Goal: Task Accomplishment & Management: Complete application form

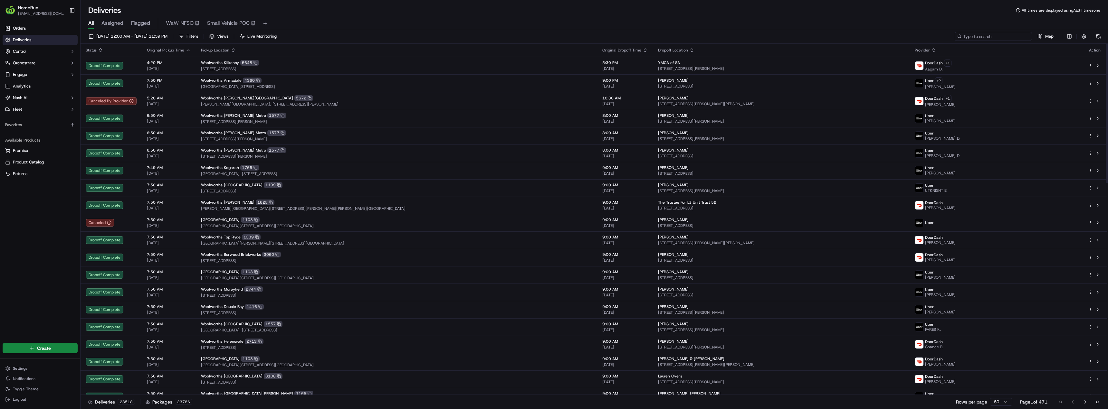
click at [992, 36] on input at bounding box center [992, 36] width 77 height 9
paste input "270091783"
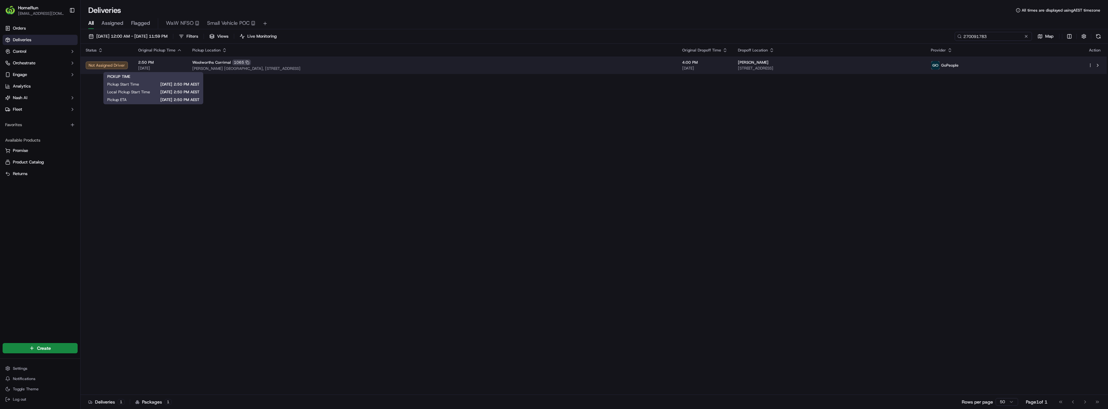
type input "270091783"
click at [158, 67] on span "[DATE]" at bounding box center [160, 68] width 44 height 5
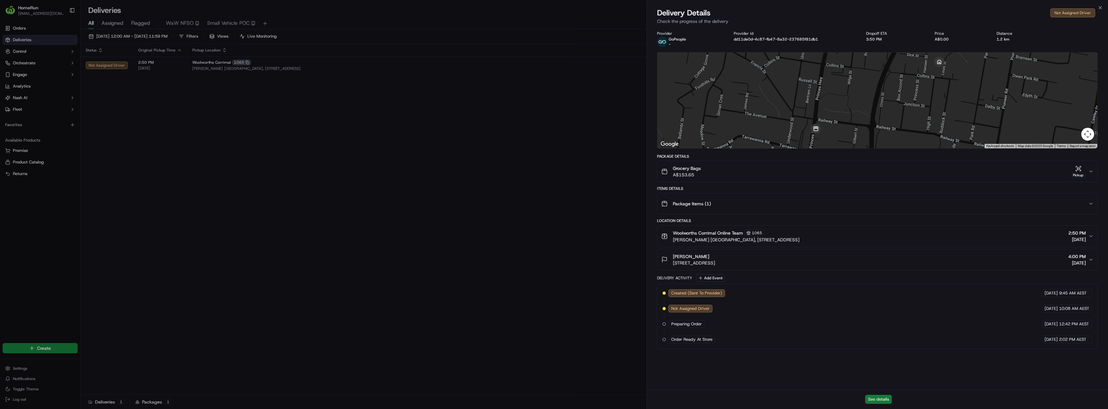
click at [884, 397] on button "See details" at bounding box center [878, 399] width 27 height 9
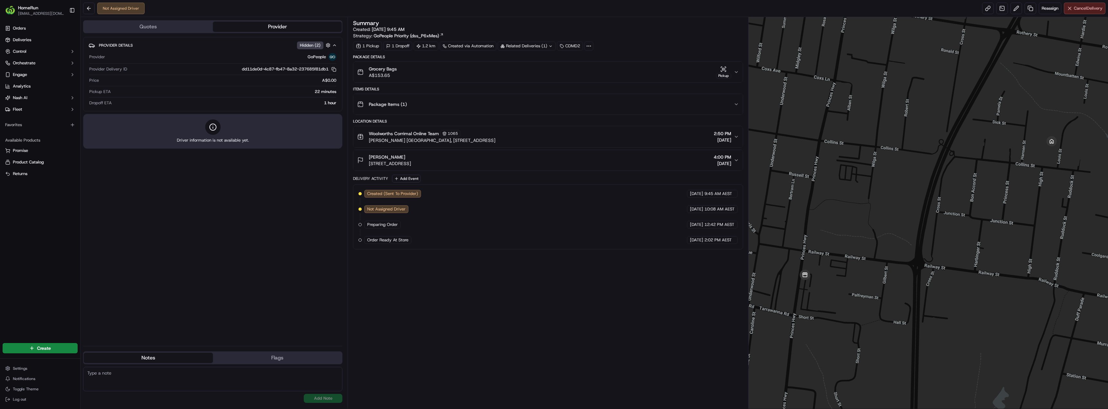
click at [1092, 8] on span "Cancel Delivery" at bounding box center [1088, 8] width 29 height 6
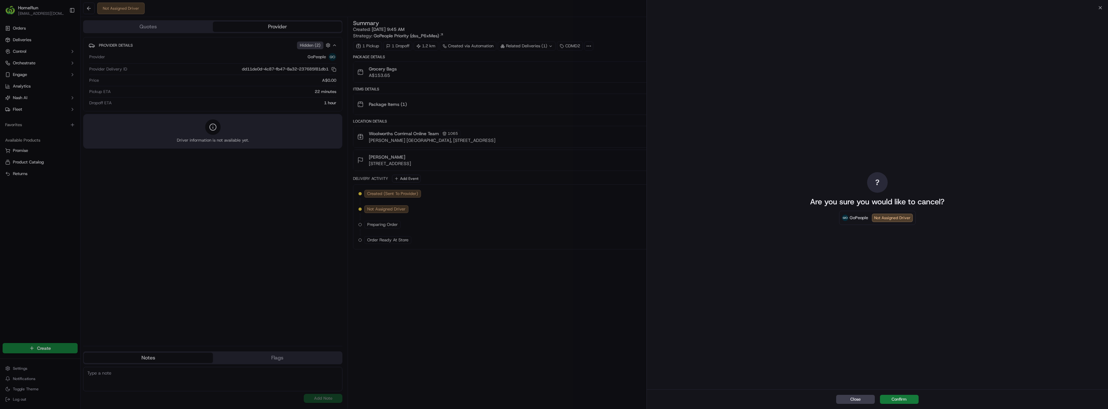
click at [901, 402] on button "Confirm" at bounding box center [899, 399] width 39 height 9
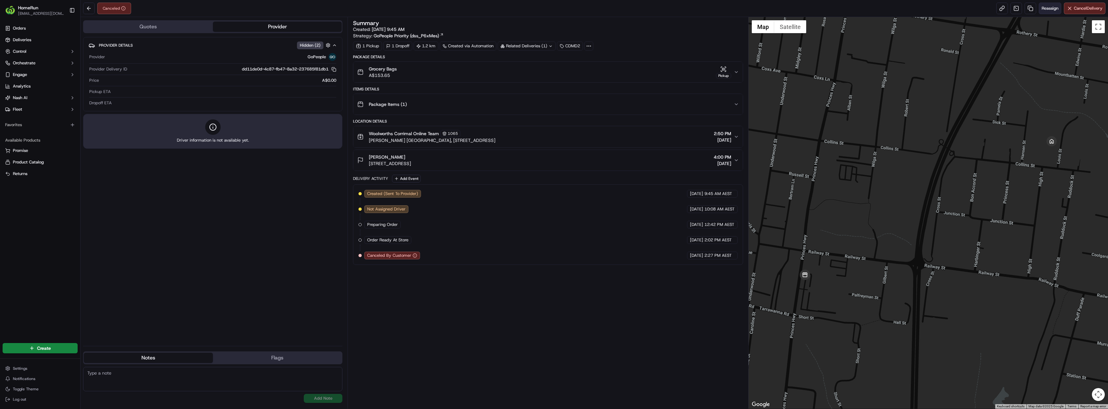
click at [1052, 6] on span "Reassign" at bounding box center [1049, 8] width 17 height 6
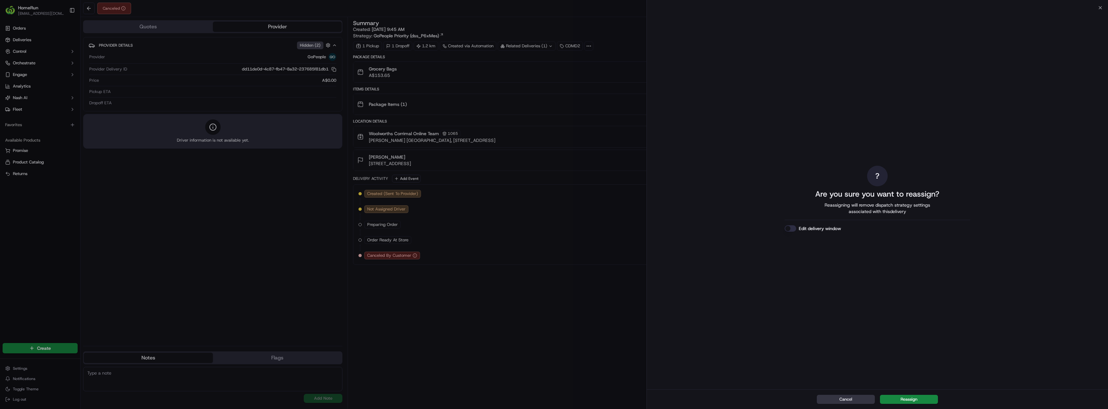
click at [855, 400] on button "Cancel" at bounding box center [846, 399] width 58 height 9
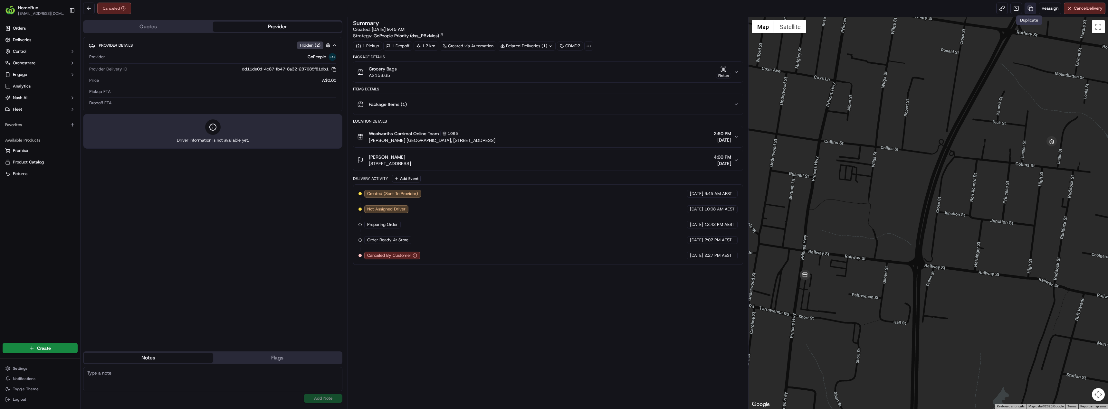
click at [1028, 5] on link at bounding box center [1030, 9] width 12 height 12
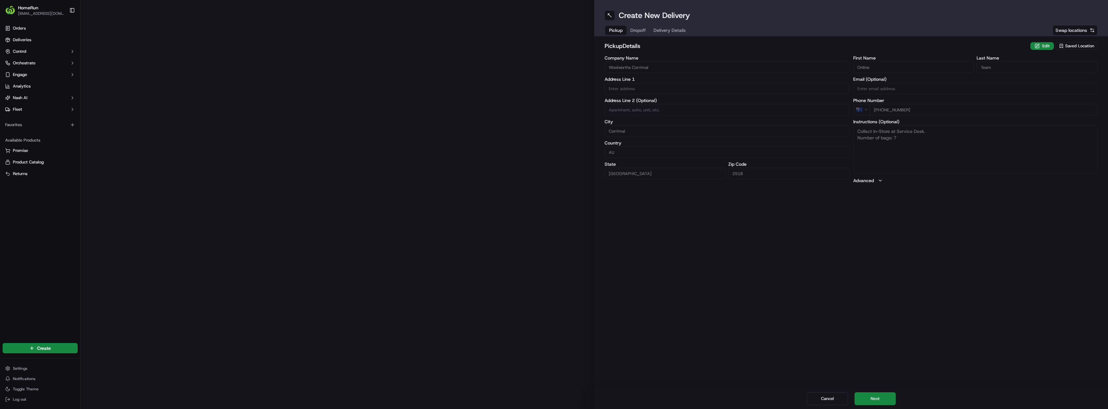
type input "Lederer Corrimal Shopping Centre, 270 Princes Highway"
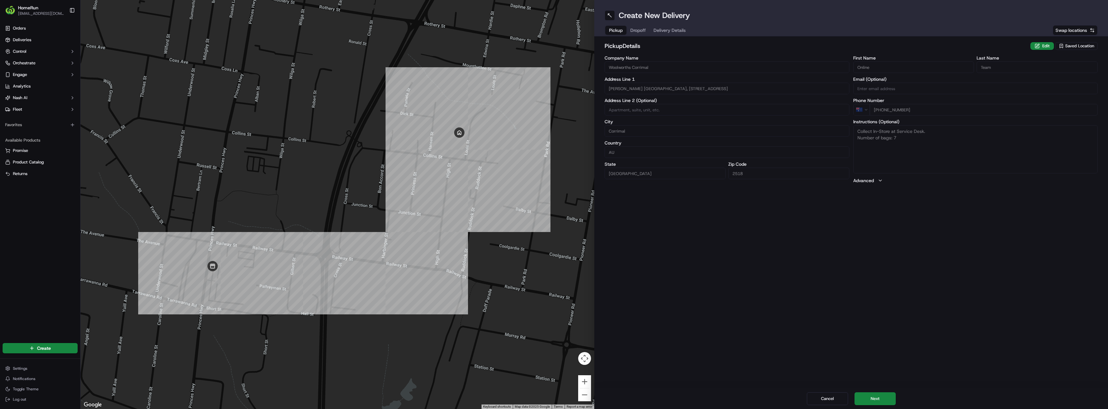
click at [634, 28] on span "Dropoff" at bounding box center [637, 30] width 15 height 6
click at [679, 32] on span "Delivery Details" at bounding box center [669, 30] width 32 height 6
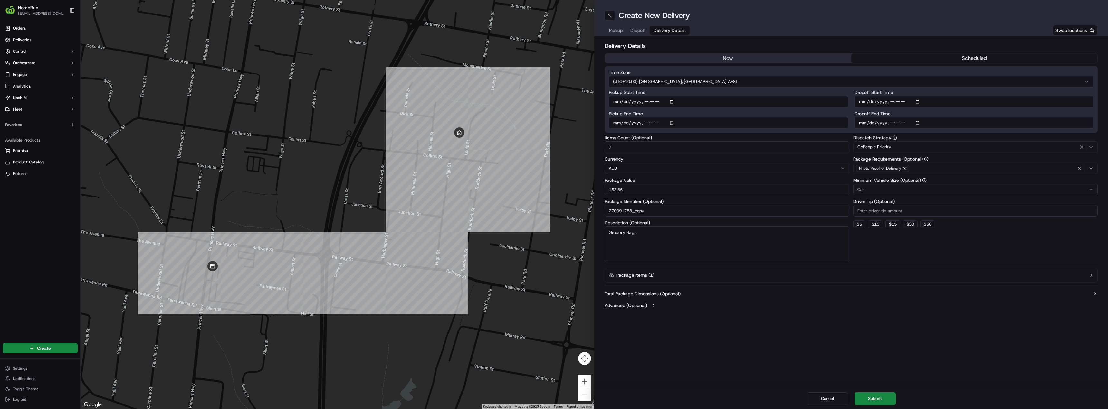
click at [871, 60] on button "scheduled" at bounding box center [974, 58] width 246 height 10
click at [921, 102] on input "Dropoff Start Time" at bounding box center [973, 102] width 239 height 12
click at [671, 101] on input "Pickup Start Time" at bounding box center [728, 102] width 239 height 12
click at [673, 102] on input "Pickup Start Time" at bounding box center [728, 102] width 239 height 12
click at [673, 103] on input "Pickup Start Time" at bounding box center [728, 102] width 239 height 12
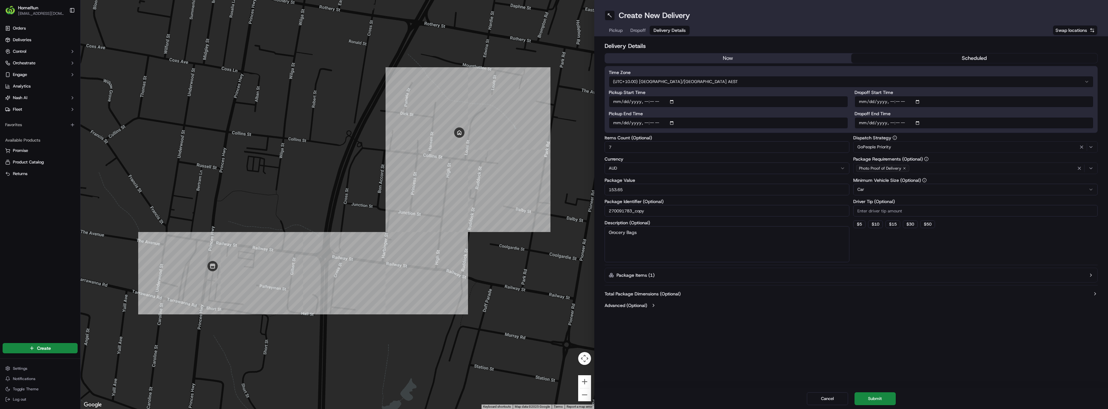
type input "2025-09-19T17:00"
click at [753, 327] on div "Create New Delivery Pickup Dropoff Delivery Details Swap locations Delivery Det…" at bounding box center [851, 204] width 514 height 409
click at [919, 102] on input "Dropoff Start Time" at bounding box center [973, 102] width 239 height 12
type input "2025-09-19T17:15"
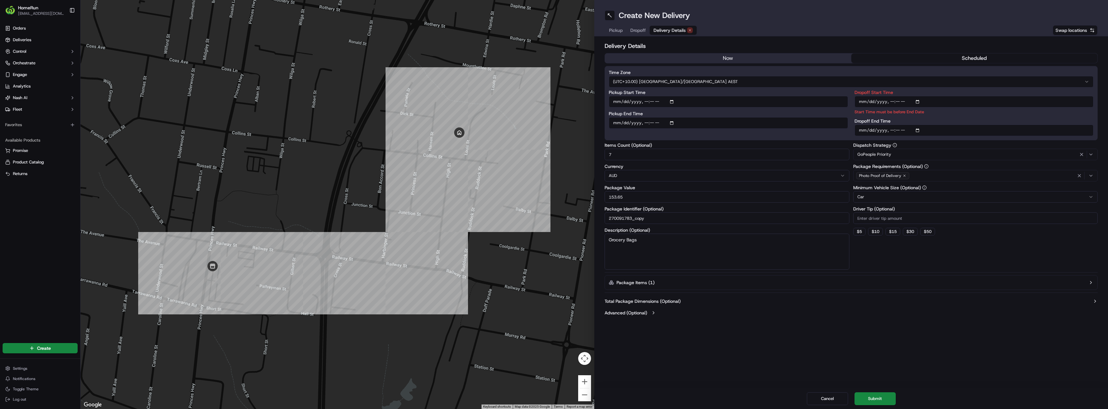
click at [927, 305] on div "Total Package Dimensions (Optional) Advanced (Optional)" at bounding box center [850, 307] width 493 height 23
click at [920, 128] on input "Dropoff End Time" at bounding box center [973, 131] width 239 height 12
type input "2025-09-19T18:00"
click at [951, 300] on button "Total Package Dimensions (Optional)" at bounding box center [850, 301] width 493 height 6
click at [920, 102] on input "Dropoff Start Time" at bounding box center [973, 102] width 239 height 12
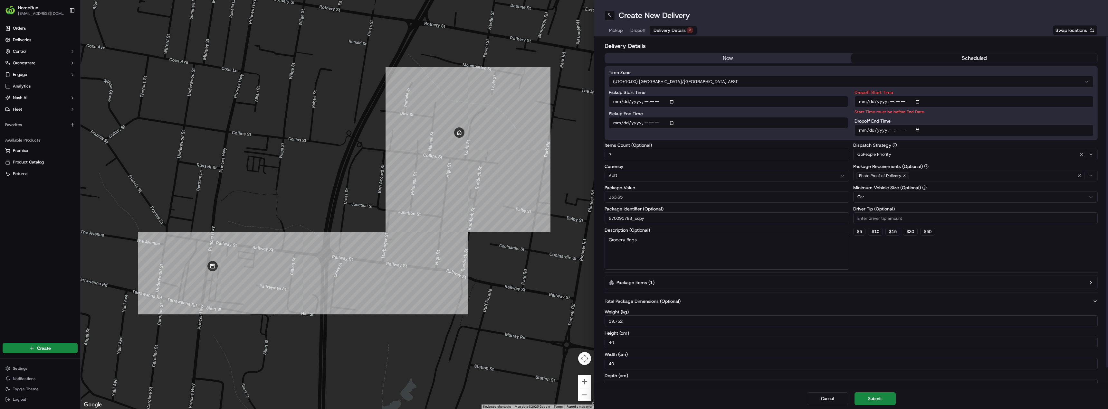
type input "2025-09-19T17:10"
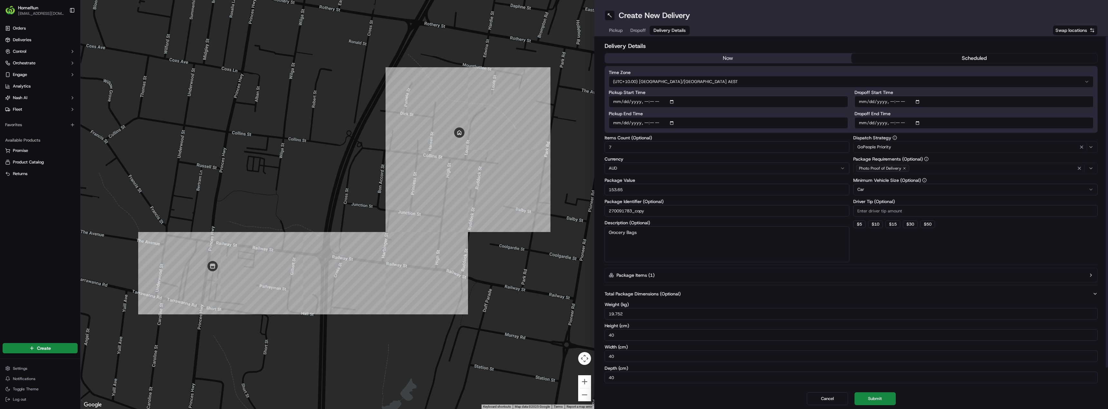
click at [907, 44] on h2 "Delivery Details" at bounding box center [850, 46] width 493 height 9
click at [905, 110] on div "Dropoff Start Time Dropoff End Time" at bounding box center [973, 109] width 239 height 39
click at [875, 403] on button "Submit" at bounding box center [874, 399] width 41 height 13
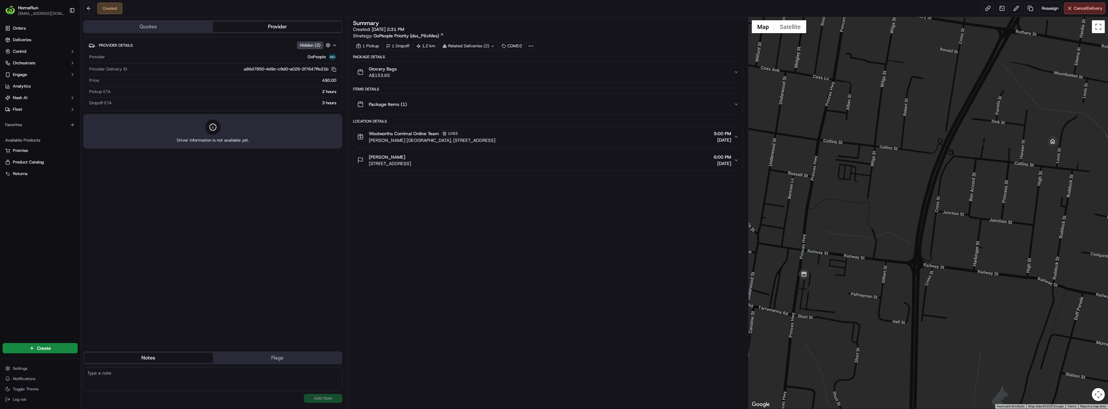
click at [364, 220] on div "Summary Created: 19/09/2025 2:31 PM Strategy: GoPeople Priority (dss_P6xMes) 1 …" at bounding box center [548, 212] width 390 height 385
